Goal: Check status

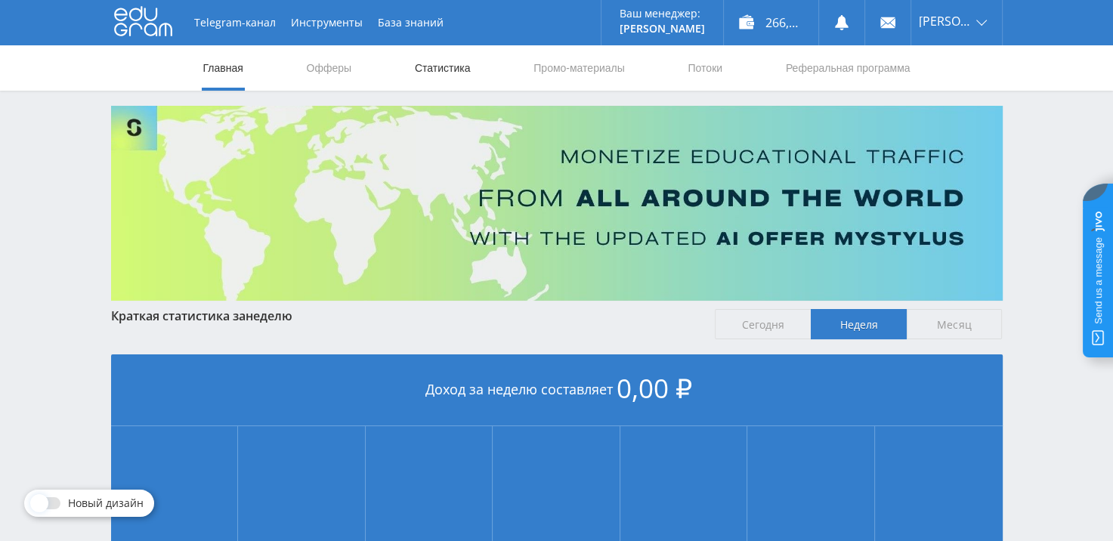
click at [455, 67] on link "Статистика" at bounding box center [442, 67] width 59 height 45
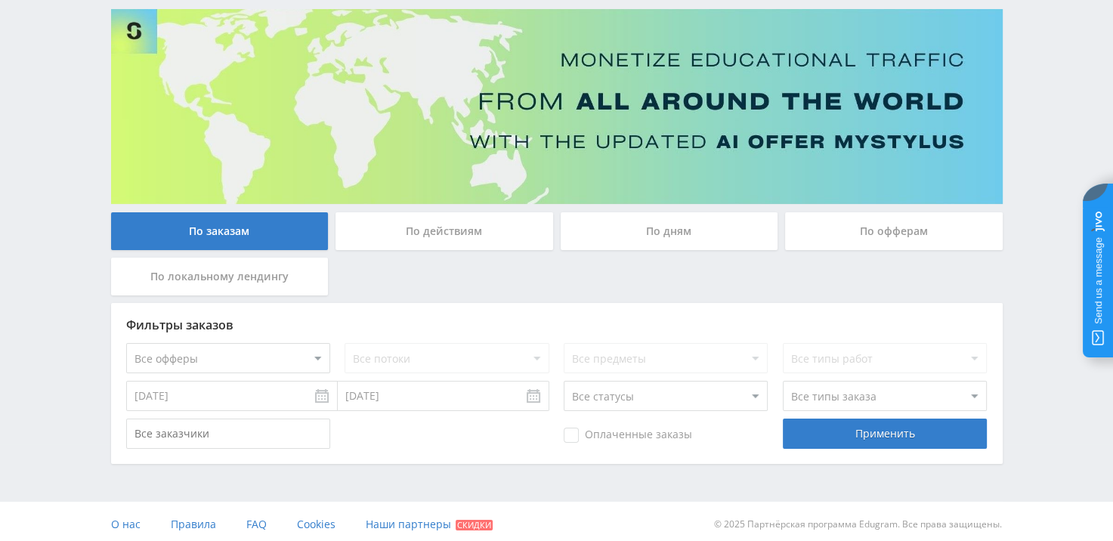
scroll to position [103, 0]
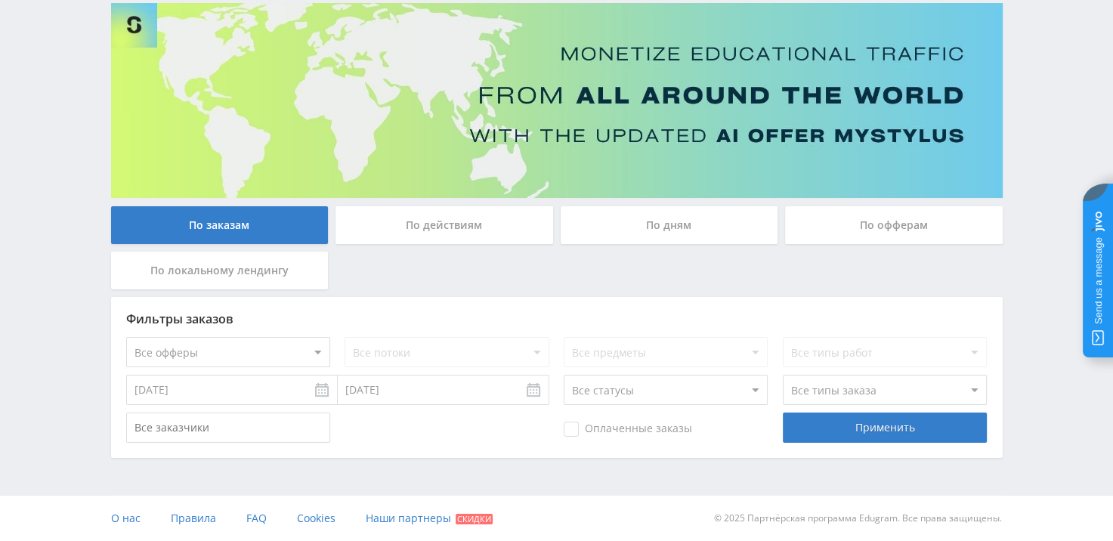
click at [200, 389] on input "[DATE]" at bounding box center [232, 390] width 212 height 30
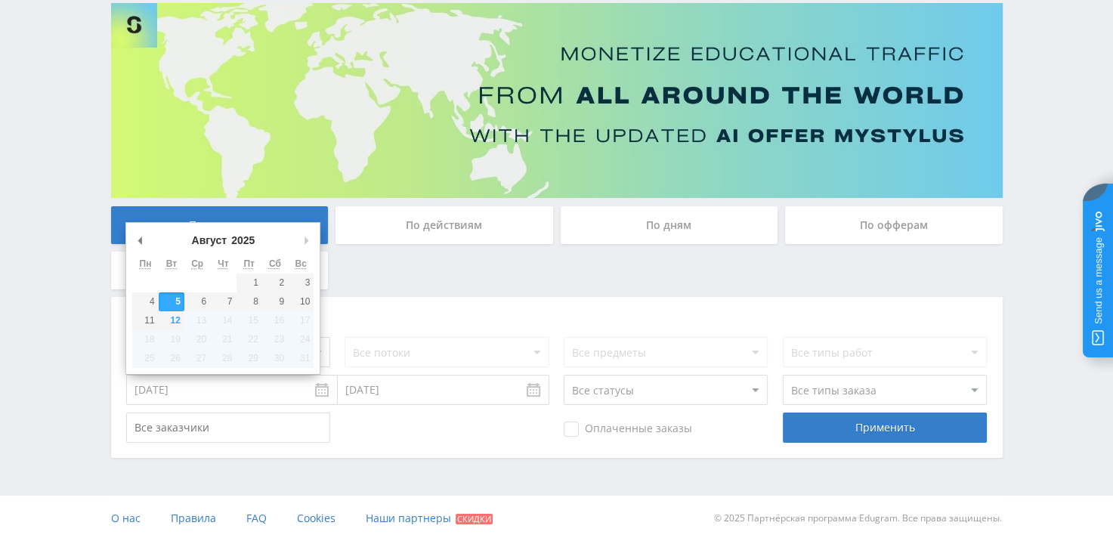
click at [657, 231] on div "По дням" at bounding box center [670, 225] width 218 height 38
click at [0, 0] on input "По дням" at bounding box center [0, 0] width 0 height 0
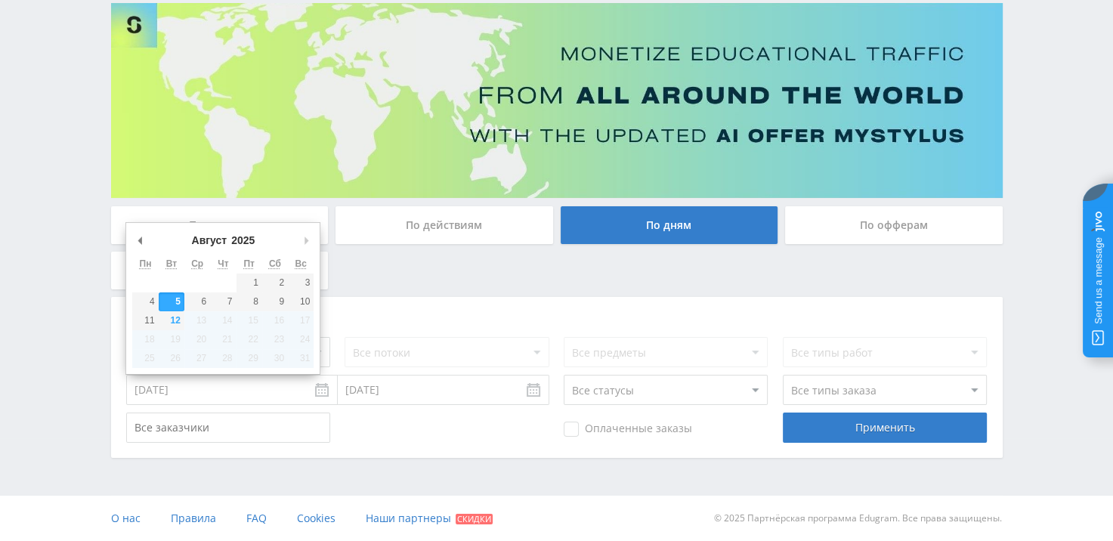
click at [657, 231] on div "По дням" at bounding box center [670, 225] width 218 height 38
click at [0, 0] on input "По дням" at bounding box center [0, 0] width 0 height 0
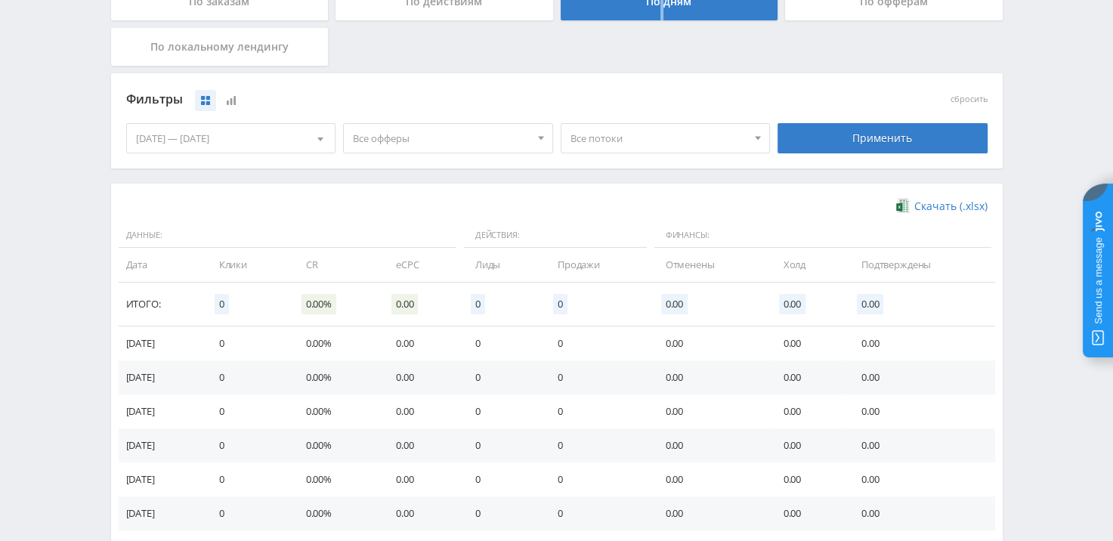
scroll to position [178, 0]
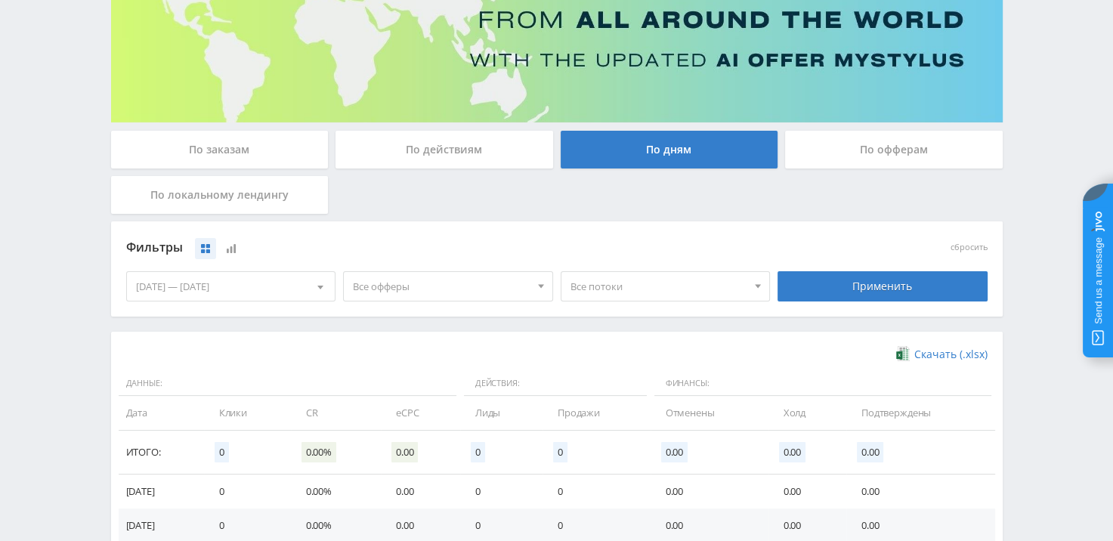
click at [272, 290] on div "[DATE] — [DATE]" at bounding box center [231, 286] width 209 height 29
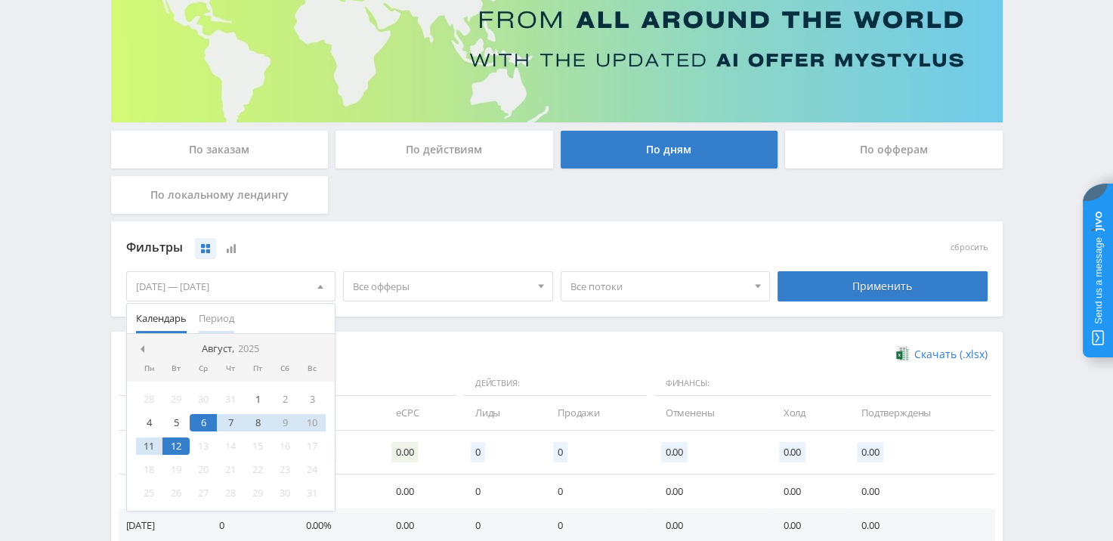
click at [210, 317] on span "Период" at bounding box center [217, 318] width 36 height 29
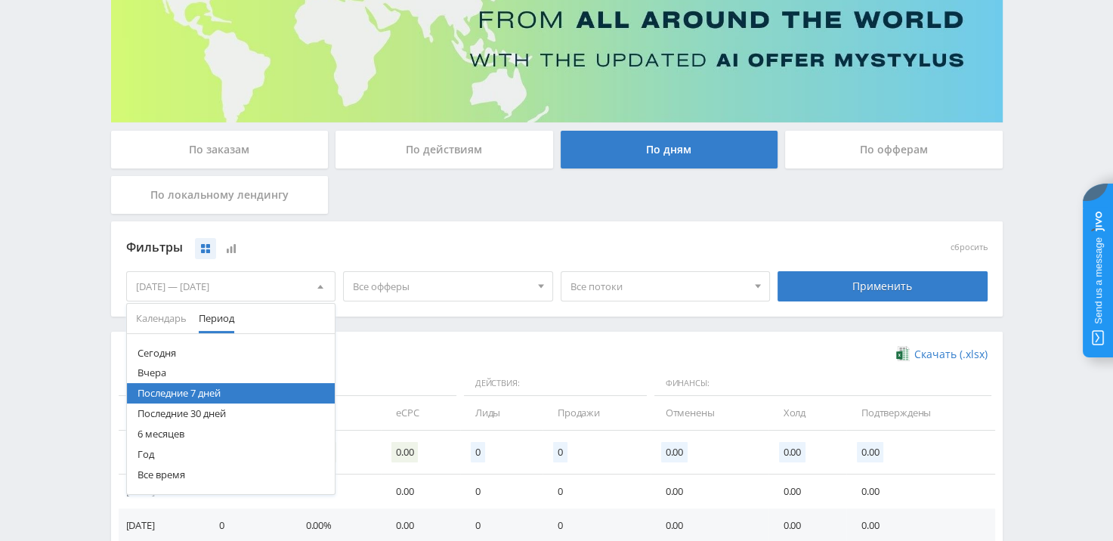
click at [200, 410] on button "Последние 30 дней" at bounding box center [231, 414] width 209 height 20
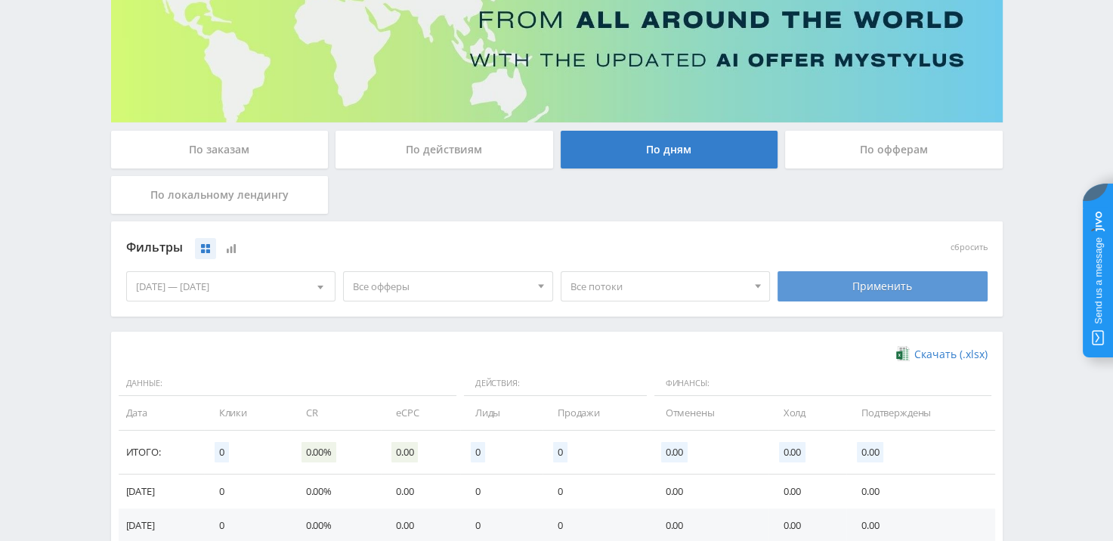
click at [884, 296] on div "Применить" at bounding box center [883, 286] width 210 height 30
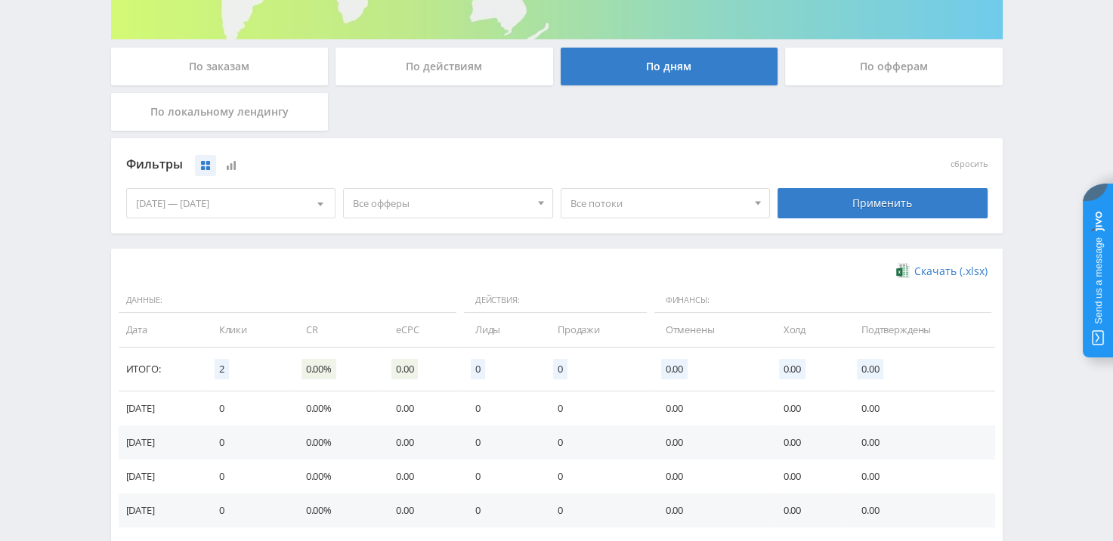
scroll to position [254, 0]
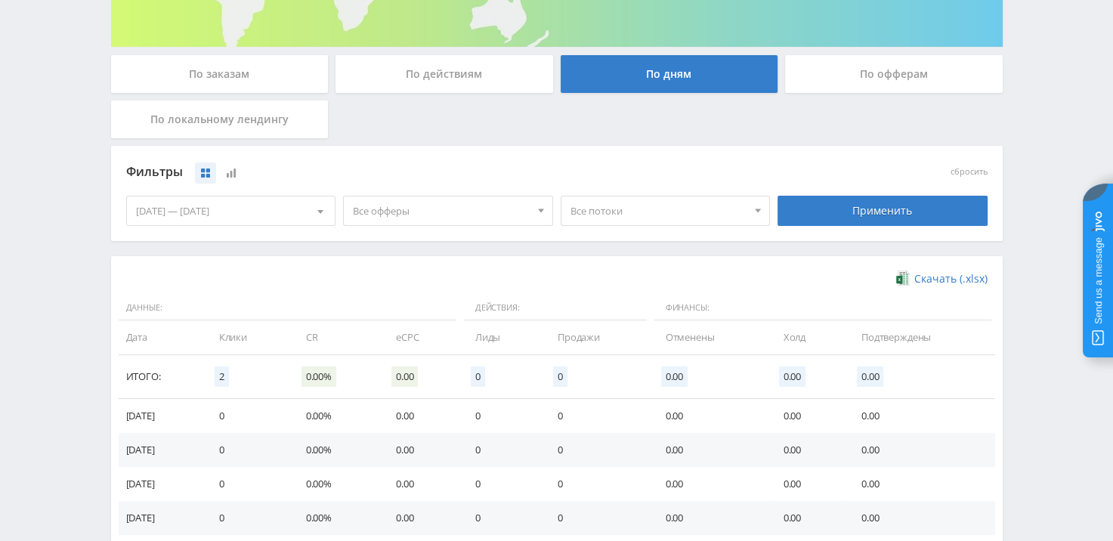
click at [907, 84] on div "По офферам" at bounding box center [894, 74] width 218 height 38
click at [0, 0] on input "По офферам" at bounding box center [0, 0] width 0 height 0
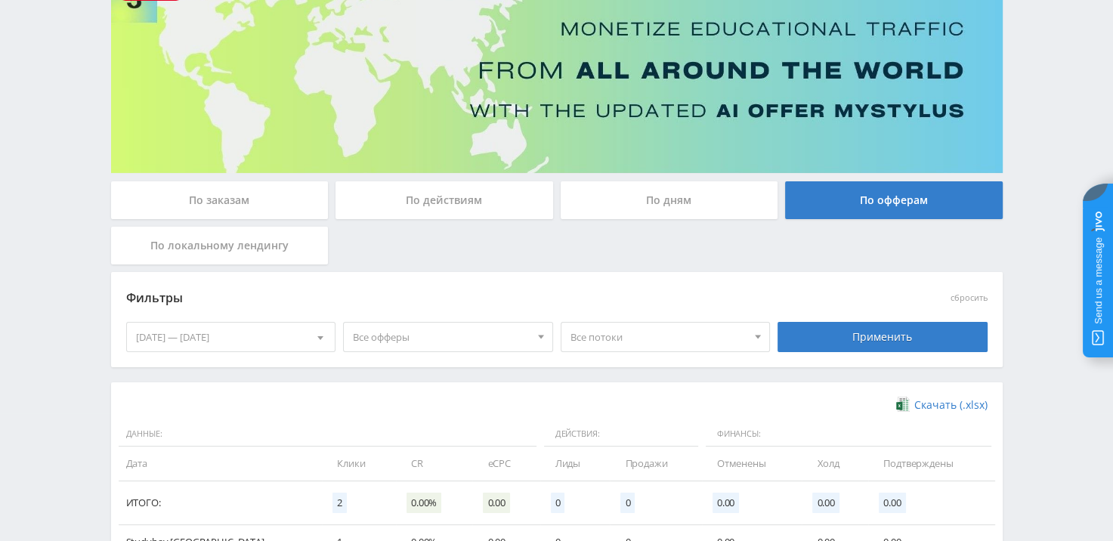
scroll to position [51, 0]
